Goal: Task Accomplishment & Management: Manage account settings

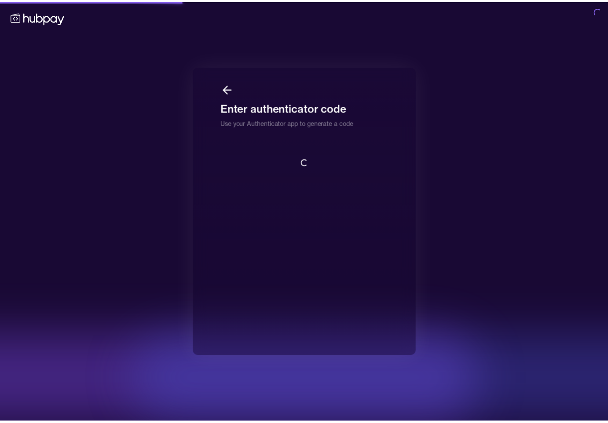
scroll to position [1, 0]
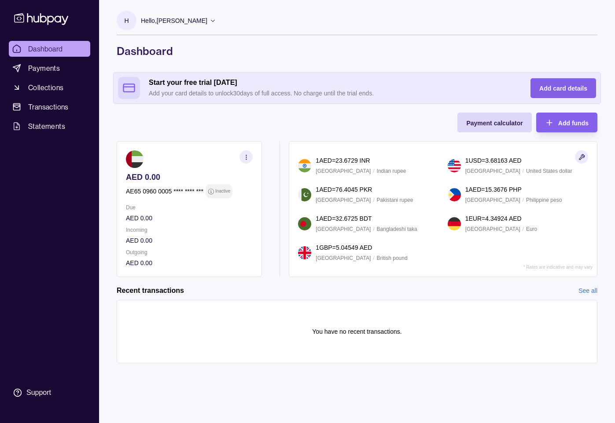
click at [552, 93] on div "Add card details" at bounding box center [563, 88] width 48 height 11
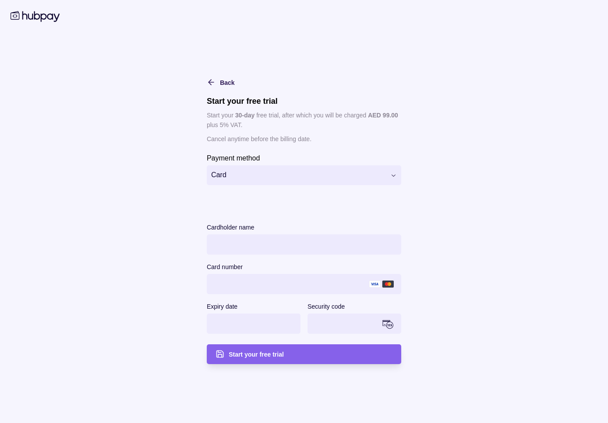
type input "**********"
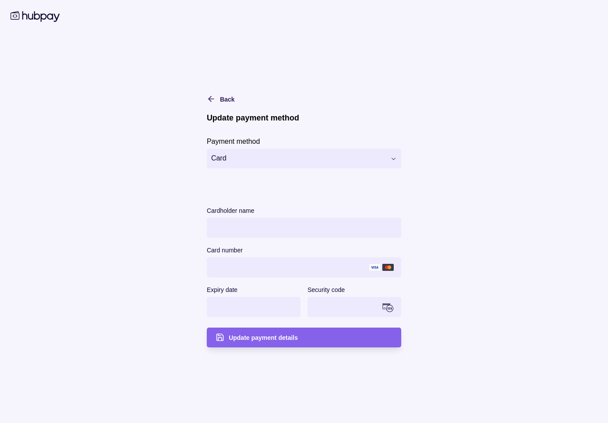
click at [24, 17] on icon at bounding box center [35, 16] width 49 height 11
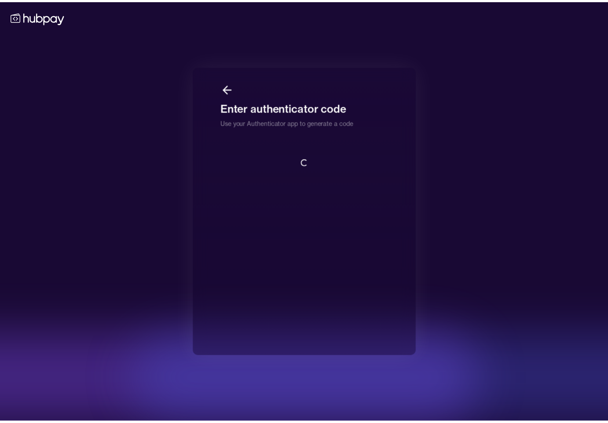
scroll to position [1, 0]
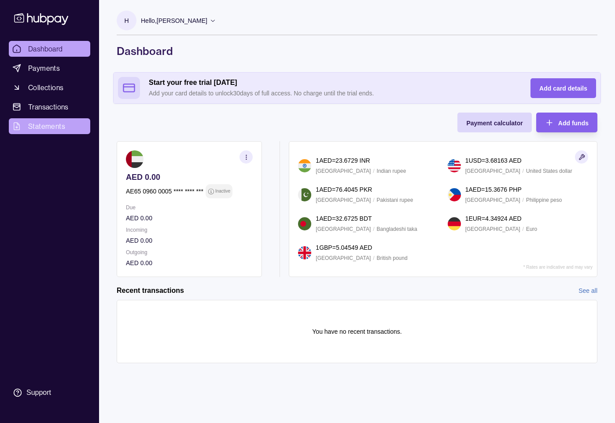
click at [61, 132] on link "Statements" at bounding box center [49, 126] width 81 height 16
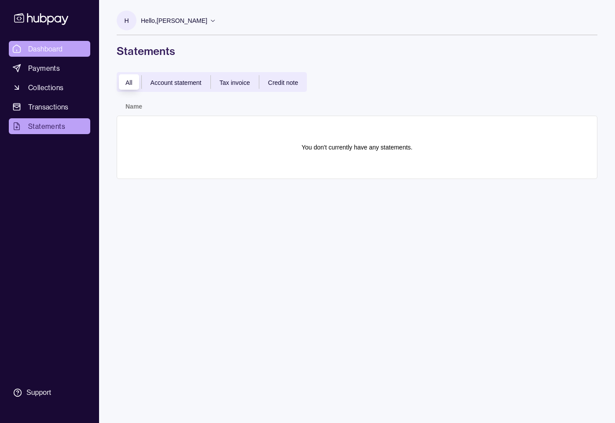
click at [57, 51] on span "Dashboard" at bounding box center [45, 49] width 35 height 11
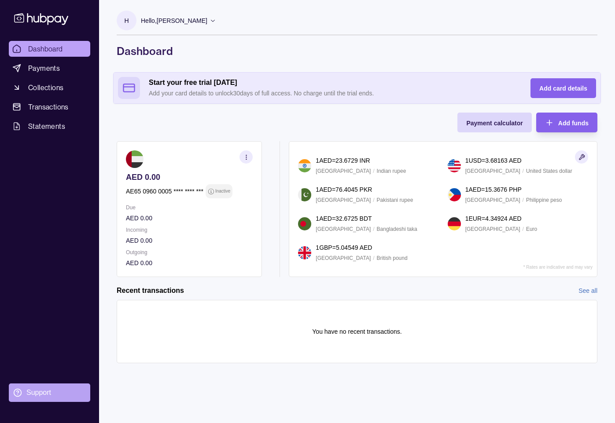
click at [38, 390] on div "Support" at bounding box center [38, 393] width 25 height 10
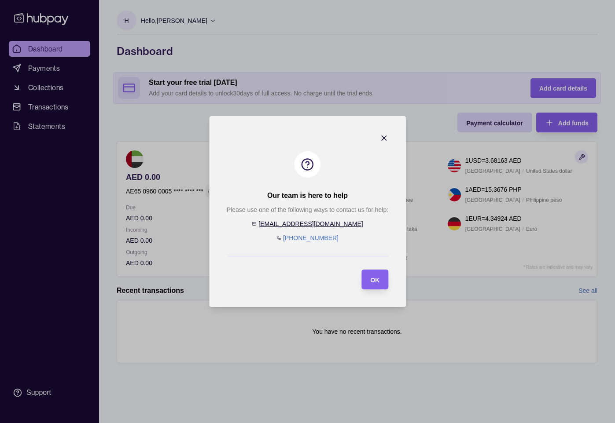
click at [388, 139] on icon "button" at bounding box center [383, 138] width 9 height 9
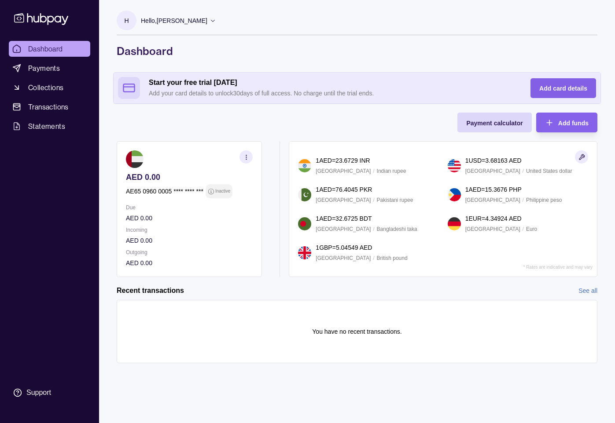
drag, startPoint x: 575, startPoint y: 91, endPoint x: 558, endPoint y: 84, distance: 18.3
click at [572, 91] on span "Add card details" at bounding box center [563, 88] width 48 height 7
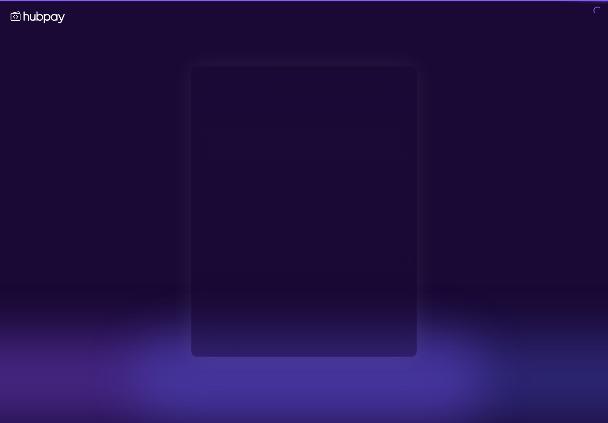
type input "**********"
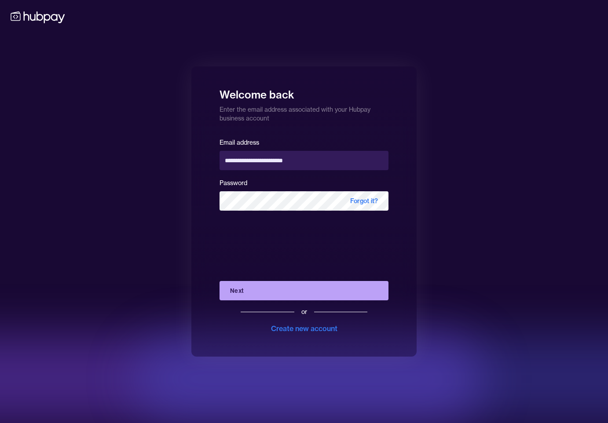
click at [254, 286] on button "Next" at bounding box center [304, 290] width 169 height 19
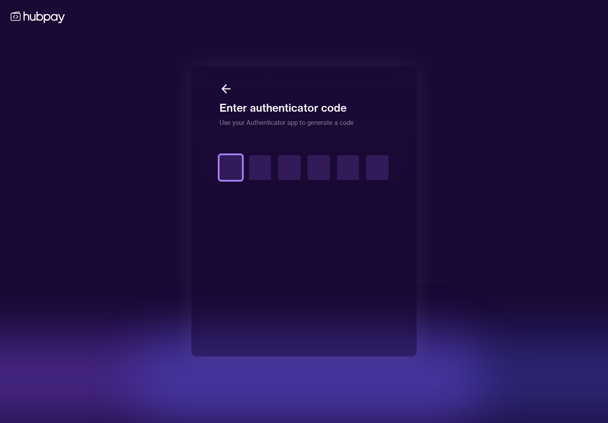
type input "*"
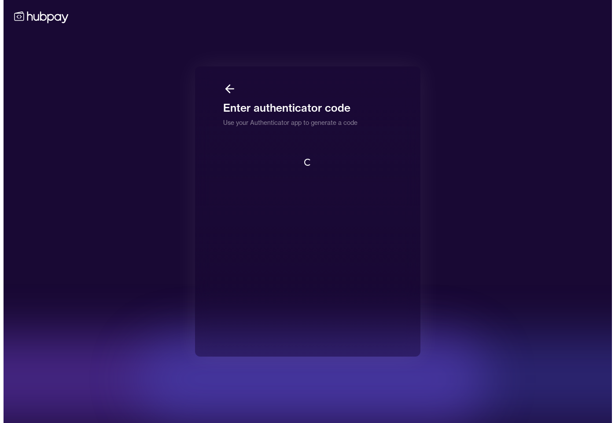
scroll to position [1, 0]
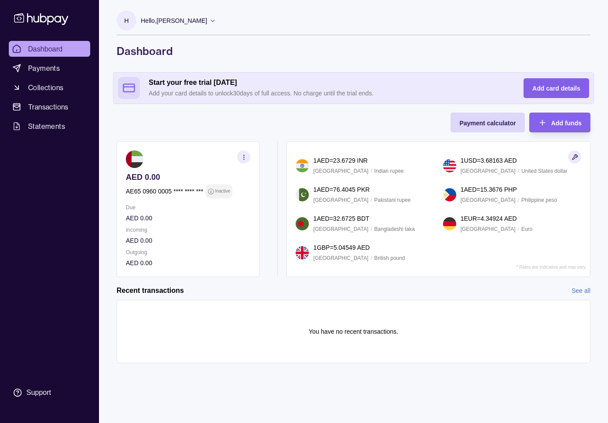
click at [548, 90] on span "Add card details" at bounding box center [557, 88] width 48 height 7
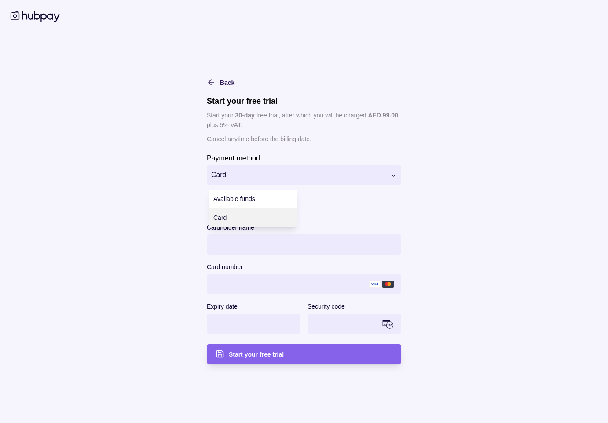
click at [308, 170] on html "Dashboard Payments Collections Transactions Statements Support H Hello, Hamidre…" at bounding box center [304, 211] width 608 height 423
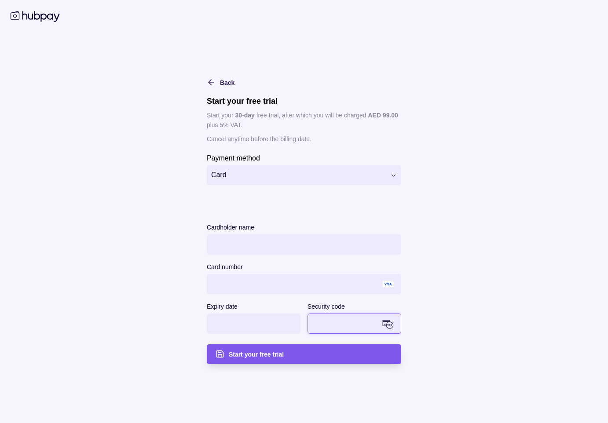
click at [265, 354] on span "Start your free trial" at bounding box center [256, 354] width 55 height 7
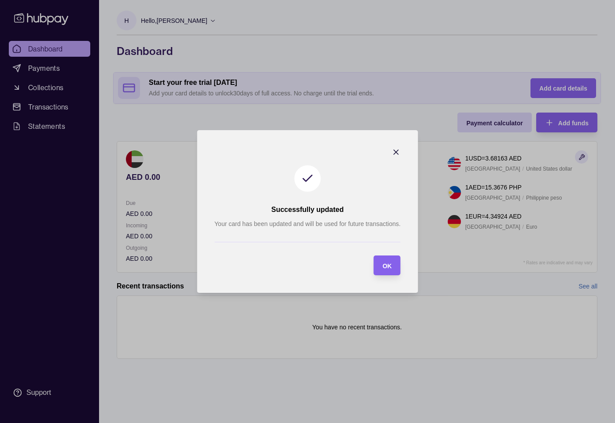
click at [399, 148] on icon "button" at bounding box center [396, 152] width 9 height 9
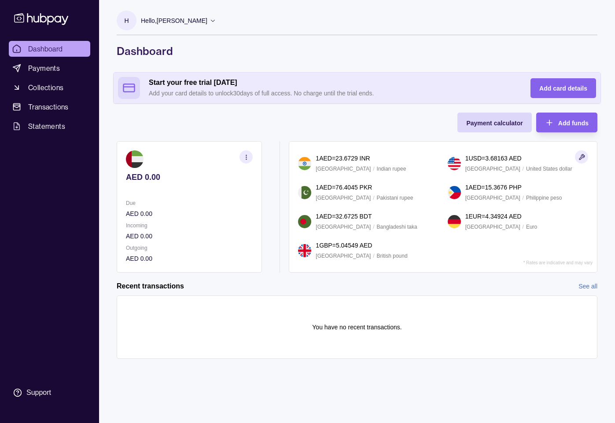
click at [74, 46] on link "Dashboard" at bounding box center [49, 49] width 81 height 16
click at [60, 65] on link "Payments" at bounding box center [49, 68] width 81 height 16
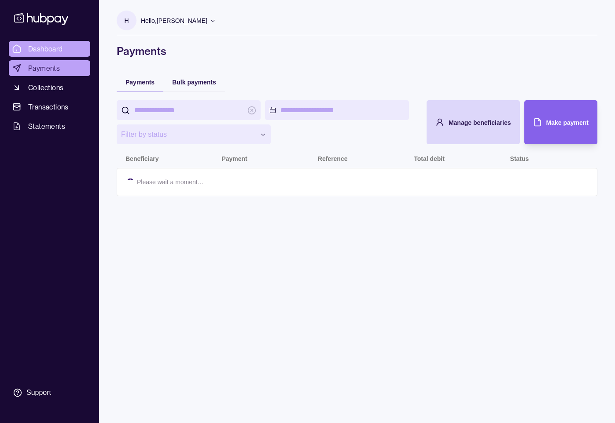
click at [59, 49] on span "Dashboard" at bounding box center [45, 49] width 35 height 11
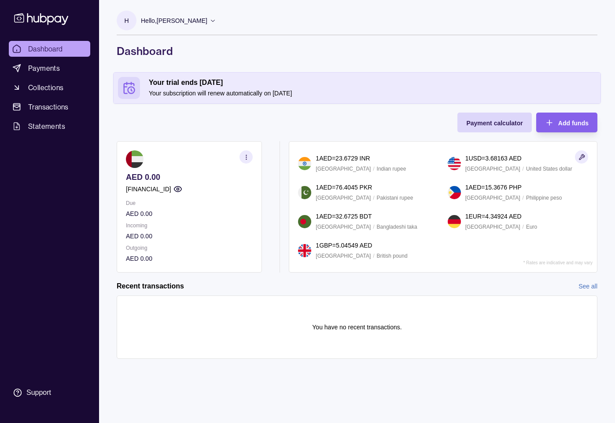
click at [182, 188] on icon "button" at bounding box center [177, 189] width 9 height 9
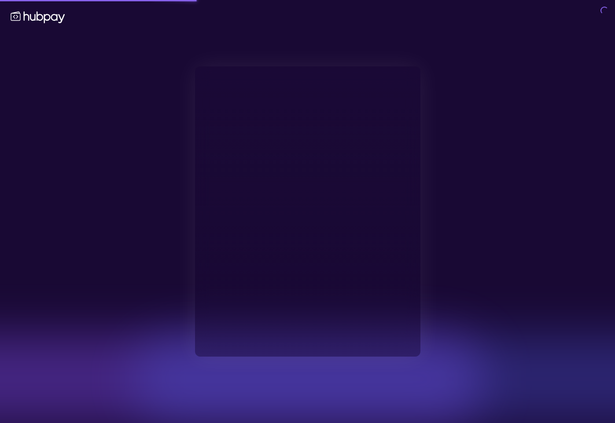
type input "**********"
